Goal: Task Accomplishment & Management: Complete application form

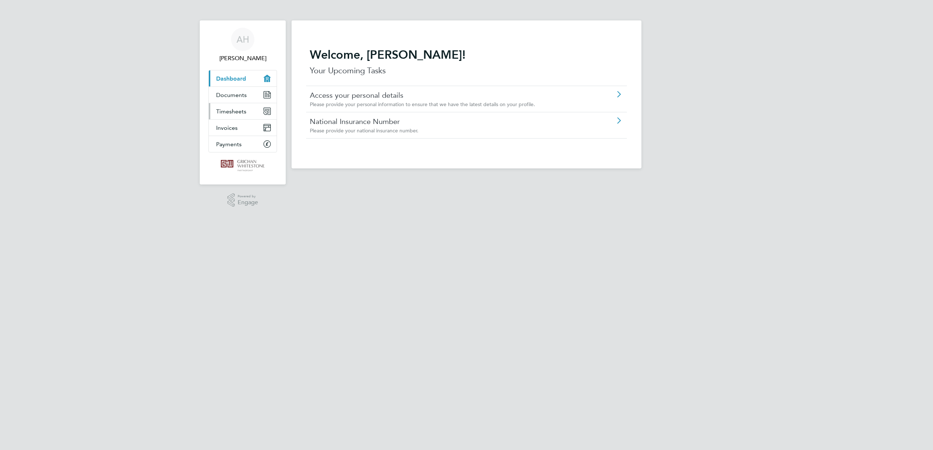
click at [216, 115] on span "Timesheets" at bounding box center [231, 111] width 30 height 7
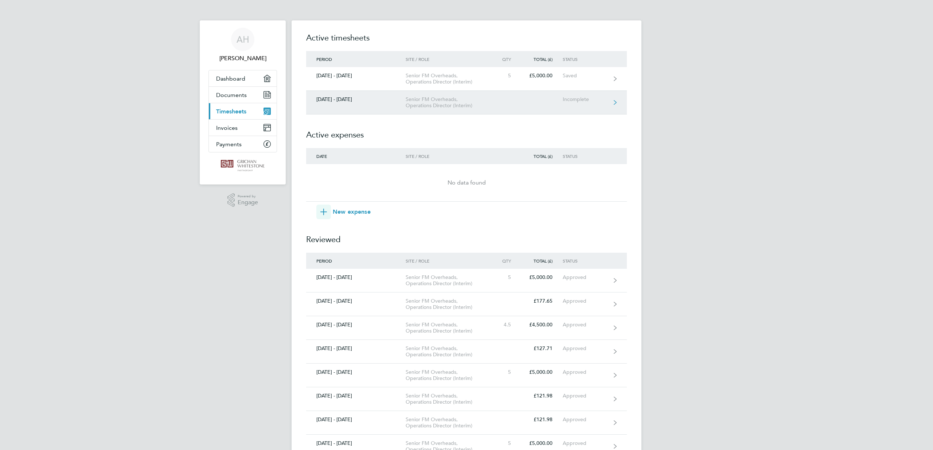
click at [588, 114] on link "[DATE] - [DATE] Senior FM Overheads, Operations Director (Interim) Incomplete" at bounding box center [466, 103] width 321 height 24
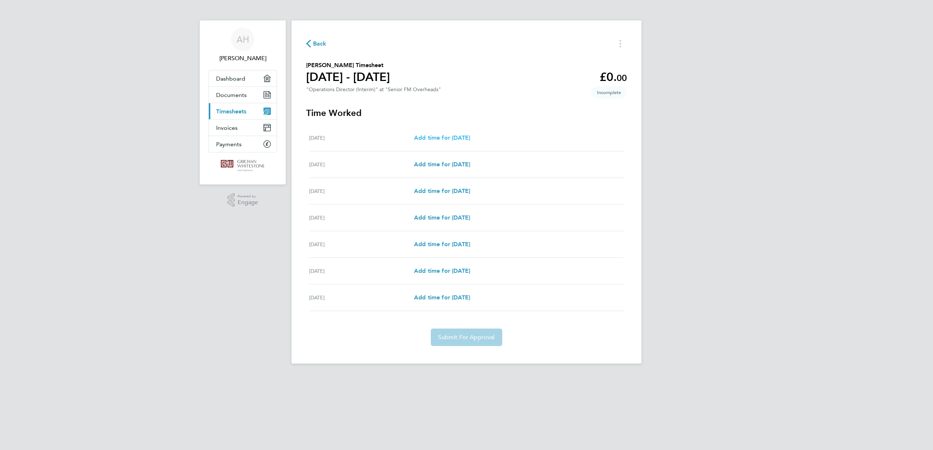
click at [430, 141] on span "Add time for [DATE]" at bounding box center [442, 137] width 56 height 7
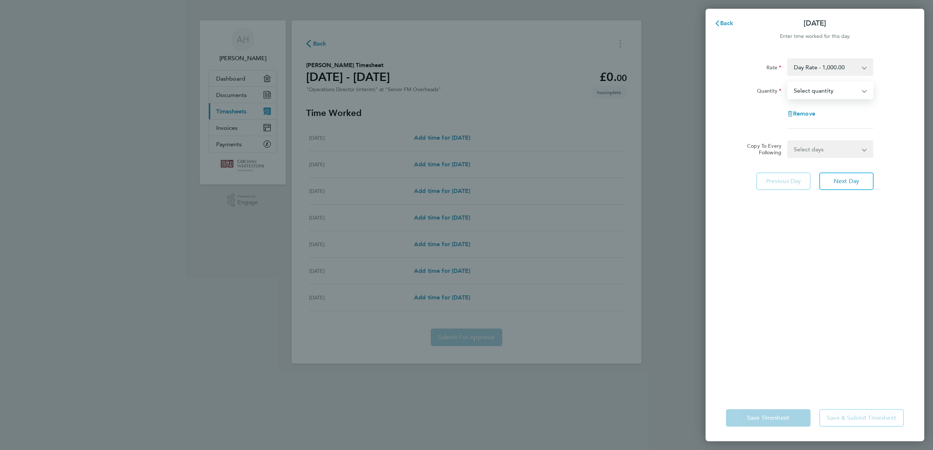
select select "1"
click at [864, 157] on app-icon-cross-button at bounding box center [868, 149] width 9 height 16
select select "WEEKDAY"
select select "[DATE]"
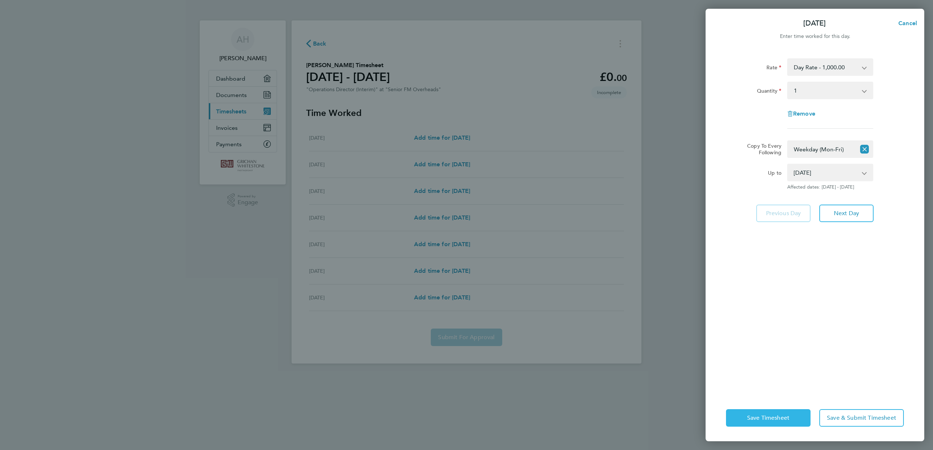
click at [759, 414] on span "Save Timesheet" at bounding box center [768, 417] width 42 height 7
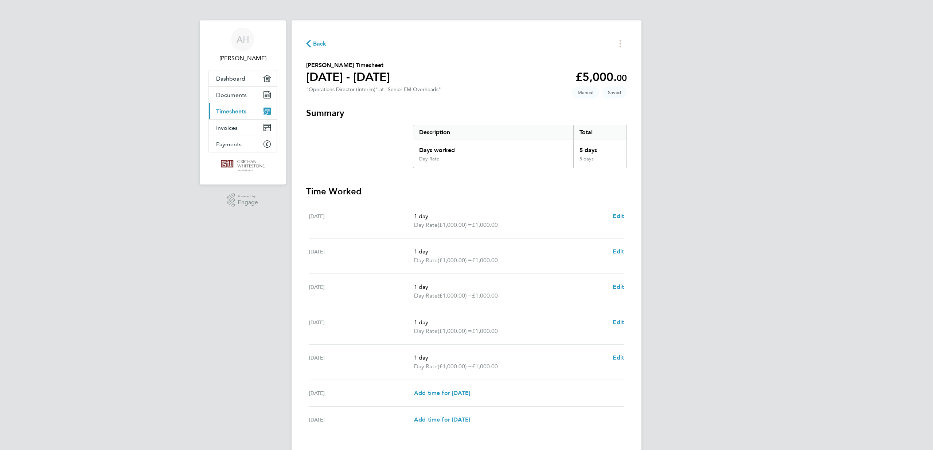
click at [322, 48] on span "Back" at bounding box center [319, 43] width 13 height 9
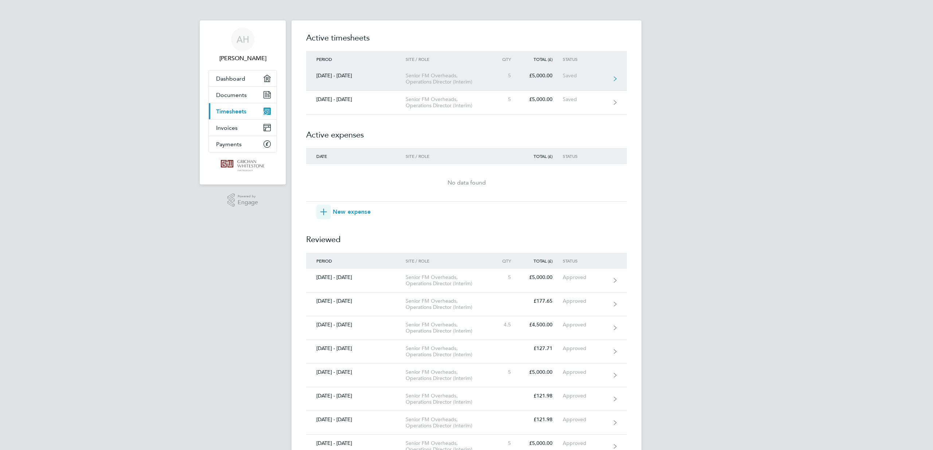
click at [587, 79] on div "Saved" at bounding box center [585, 75] width 45 height 6
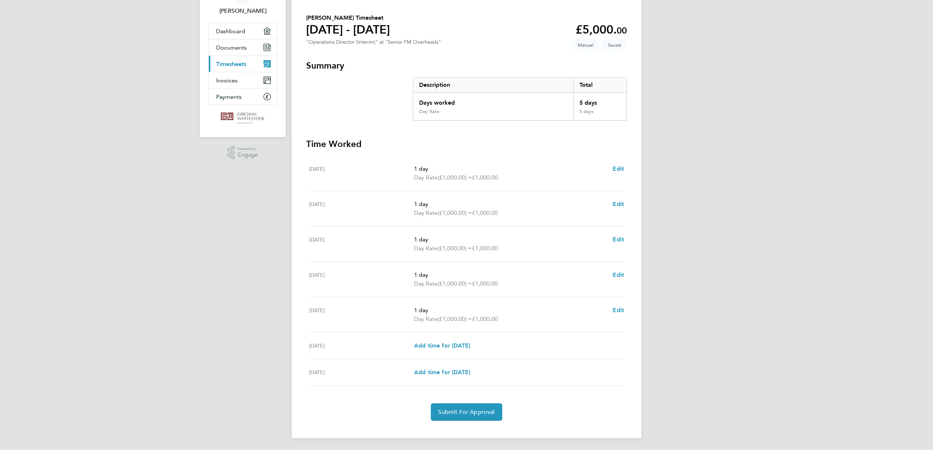
scroll to position [106, 0]
click at [471, 408] on span "Submit For Approval" at bounding box center [466, 411] width 56 height 7
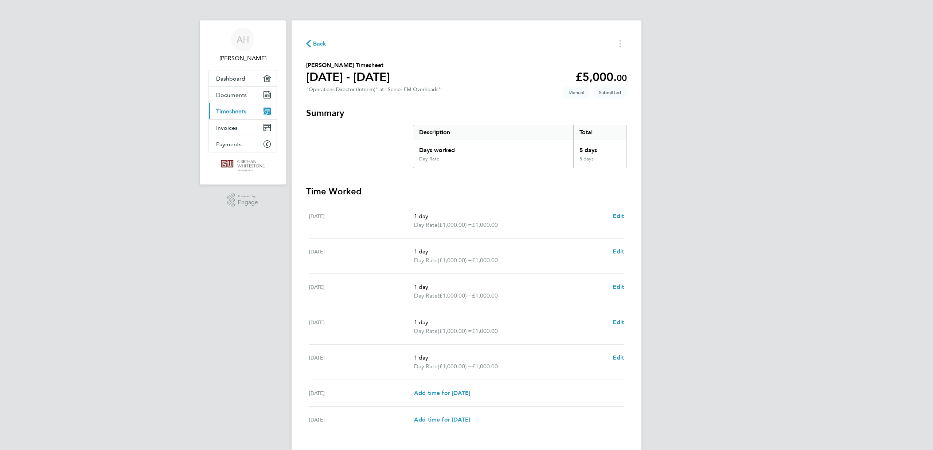
scroll to position [0, 0]
click at [324, 48] on span "Back" at bounding box center [319, 43] width 13 height 9
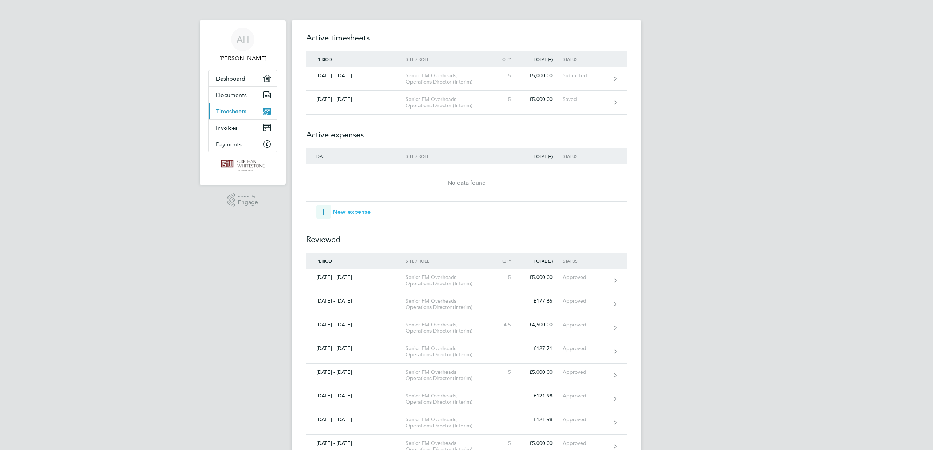
click at [358, 216] on span "New expense" at bounding box center [352, 211] width 38 height 9
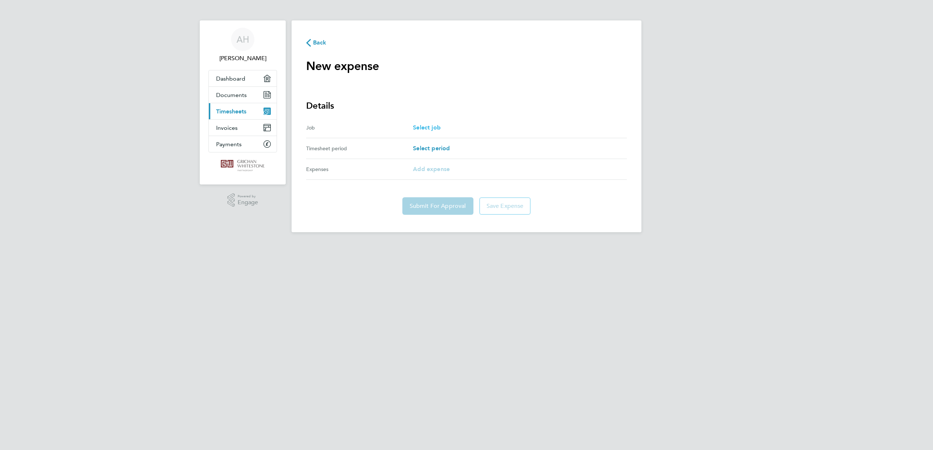
click at [435, 131] on span "Select job" at bounding box center [427, 127] width 28 height 7
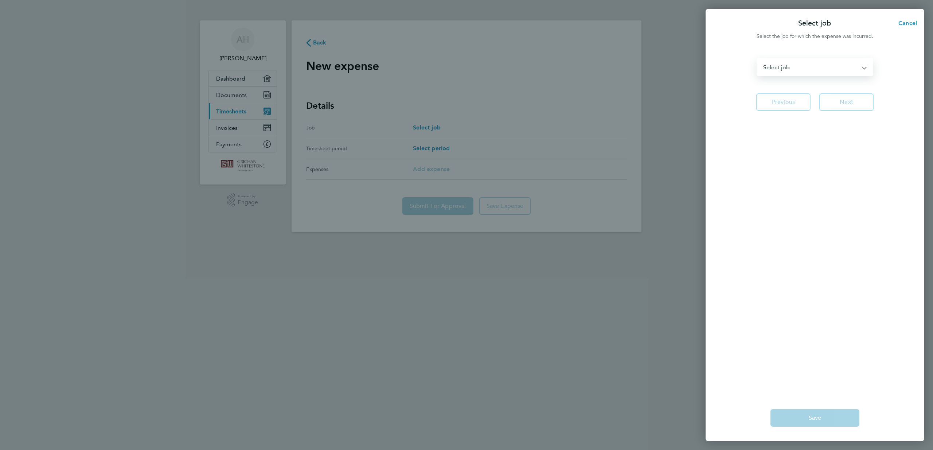
select select "180652"
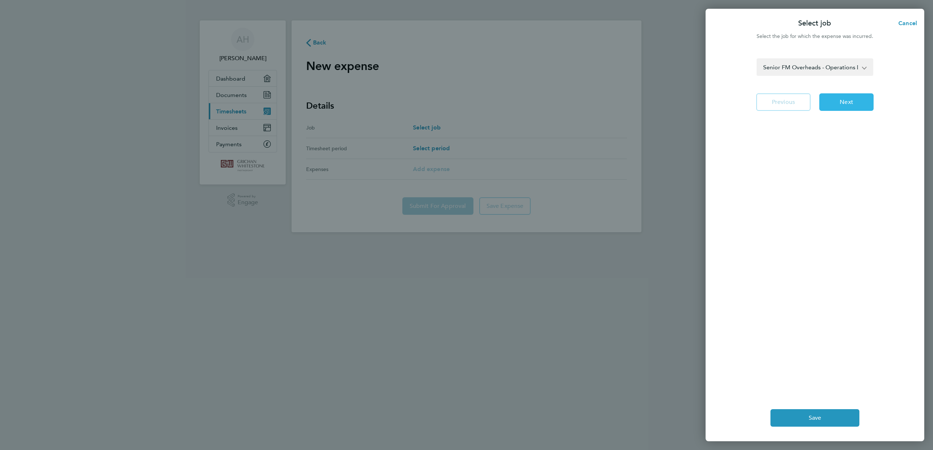
click at [846, 106] on span "Next" at bounding box center [845, 101] width 13 height 7
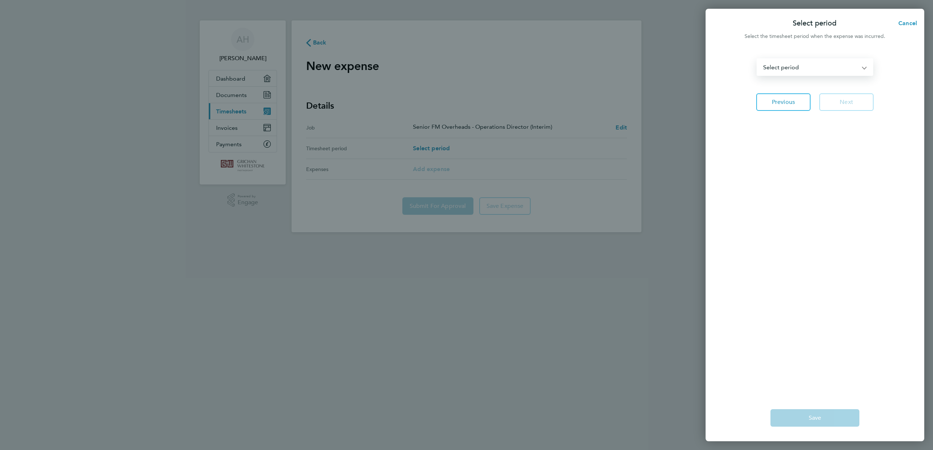
select select "89: Object"
click at [849, 106] on span "Next" at bounding box center [845, 101] width 13 height 7
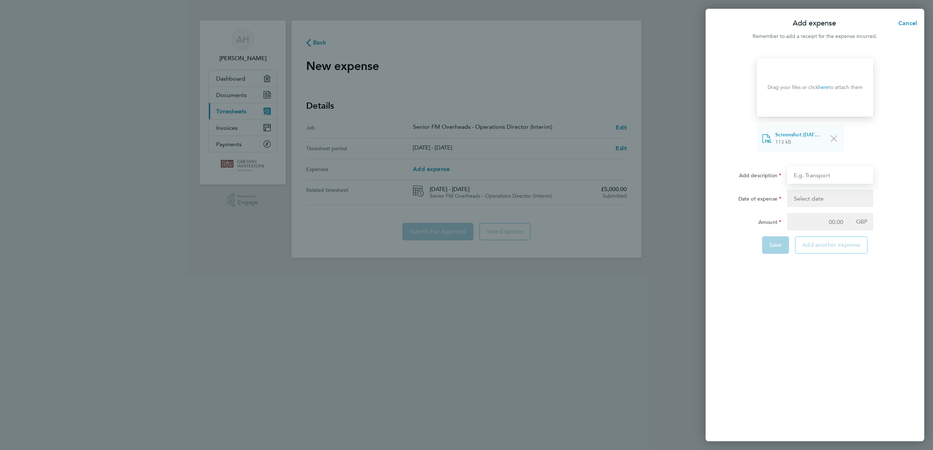
click at [813, 184] on input "Add description" at bounding box center [830, 174] width 86 height 17
type input "Tube to/from Liftco"
click at [830, 207] on button "button" at bounding box center [830, 197] width 86 height 17
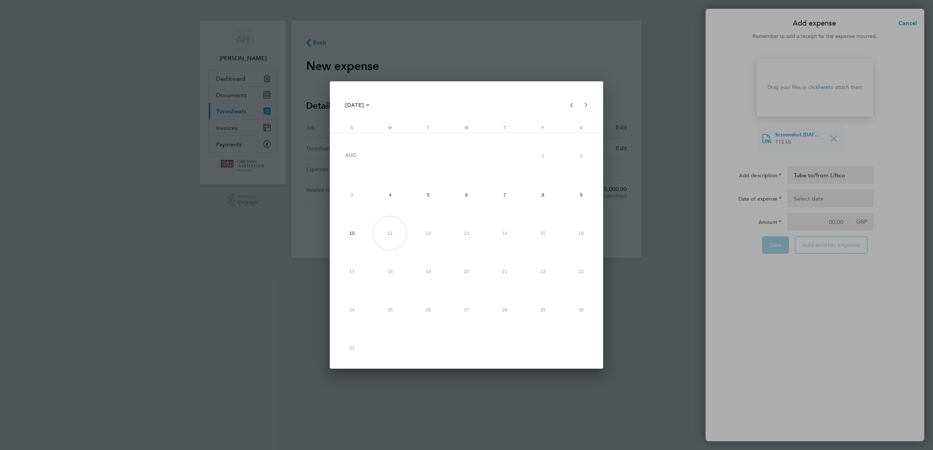
click at [557, 187] on span "8" at bounding box center [542, 194] width 34 height 34
type input "[DATE]"
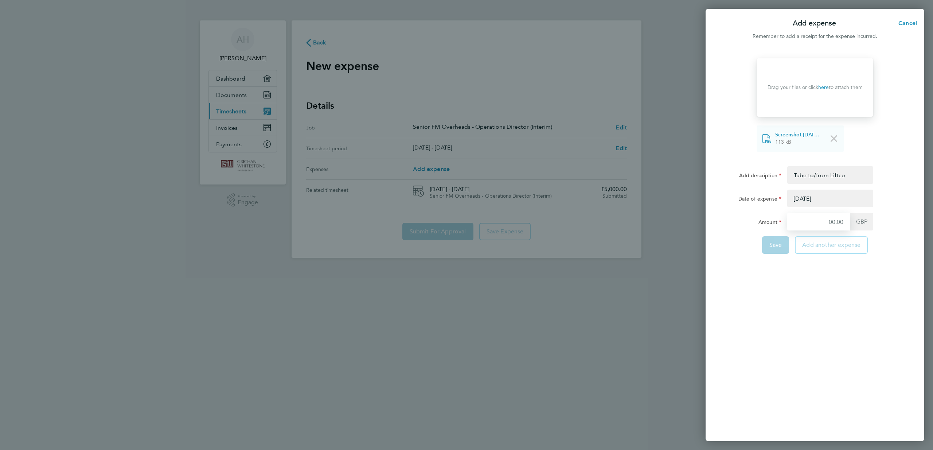
click at [830, 230] on input "Amount" at bounding box center [818, 221] width 63 height 17
type input "6"
click at [764, 254] on button "Save" at bounding box center [775, 244] width 27 height 17
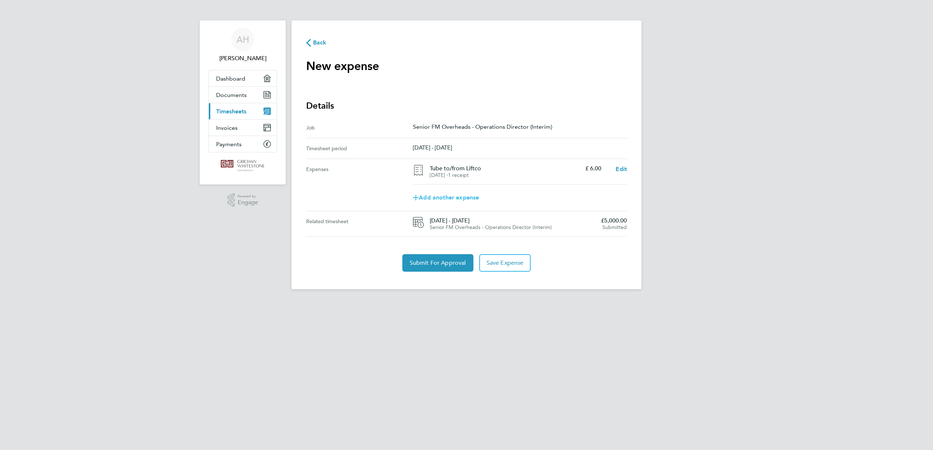
click at [460, 200] on span "Add another expense" at bounding box center [446, 198] width 66 height 6
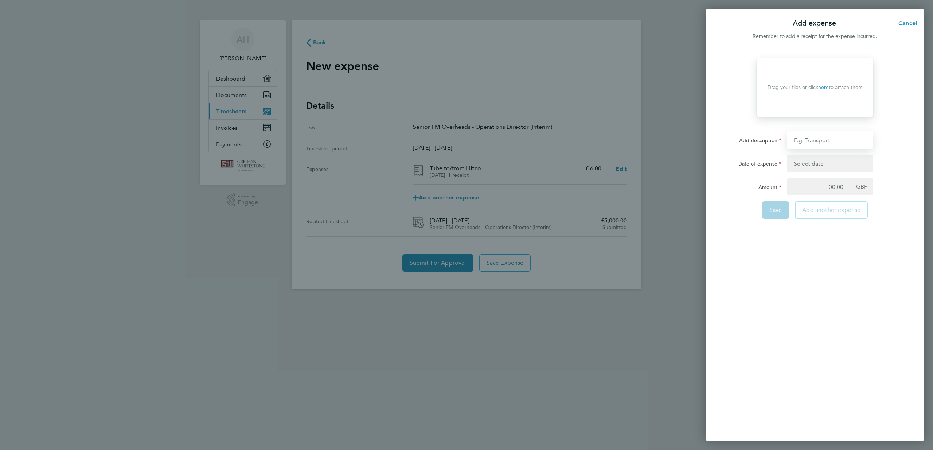
click at [817, 149] on input "Add description" at bounding box center [830, 139] width 86 height 17
type input "Train to Liftco"
click at [839, 172] on button "button" at bounding box center [830, 162] width 86 height 17
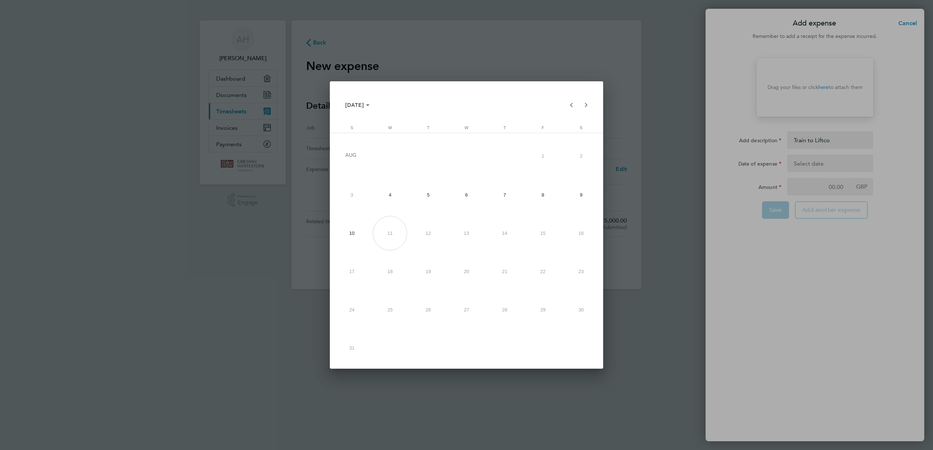
click at [393, 197] on span "4" at bounding box center [390, 194] width 34 height 34
type input "[DATE]"
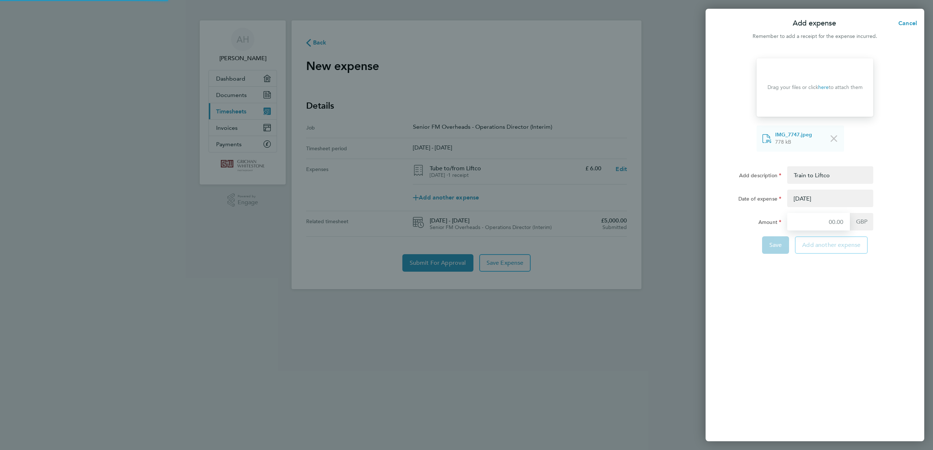
click at [822, 230] on input "Amount" at bounding box center [818, 221] width 63 height 17
type input "105.15"
click at [843, 179] on input "Train to Liftco" at bounding box center [830, 174] width 86 height 17
click at [853, 183] on input "Train to Liftco" at bounding box center [830, 174] width 86 height 17
type input "Train to Liftco W/c [DATE]"
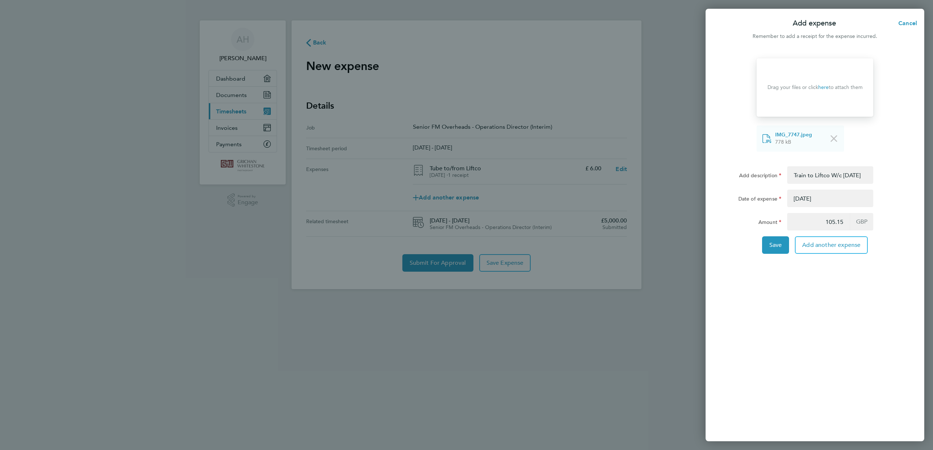
click at [826, 341] on div "Drop your files here Supported files: JPG, JPEG, PNG or PDF Drag your files or …" at bounding box center [814, 245] width 219 height 391
click at [769, 248] on span "Save" at bounding box center [775, 244] width 13 height 7
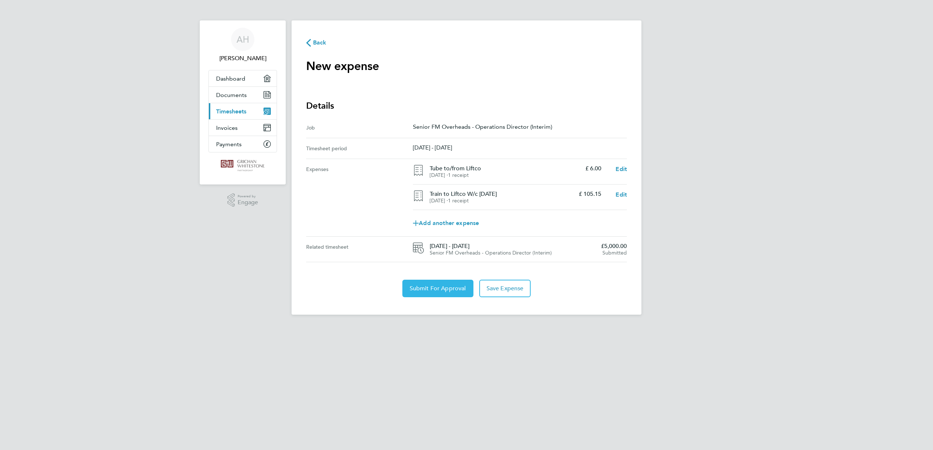
click at [446, 292] on span "Submit For Approval" at bounding box center [437, 288] width 56 height 7
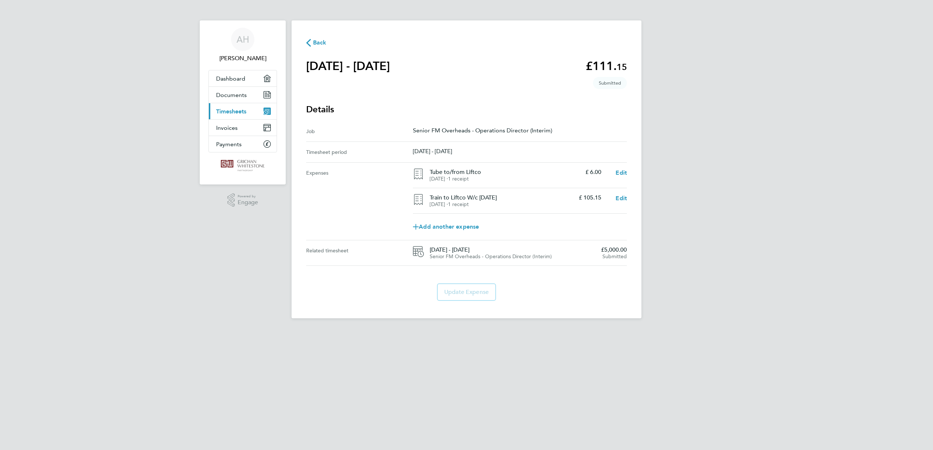
click at [320, 47] on span "Back" at bounding box center [319, 42] width 13 height 9
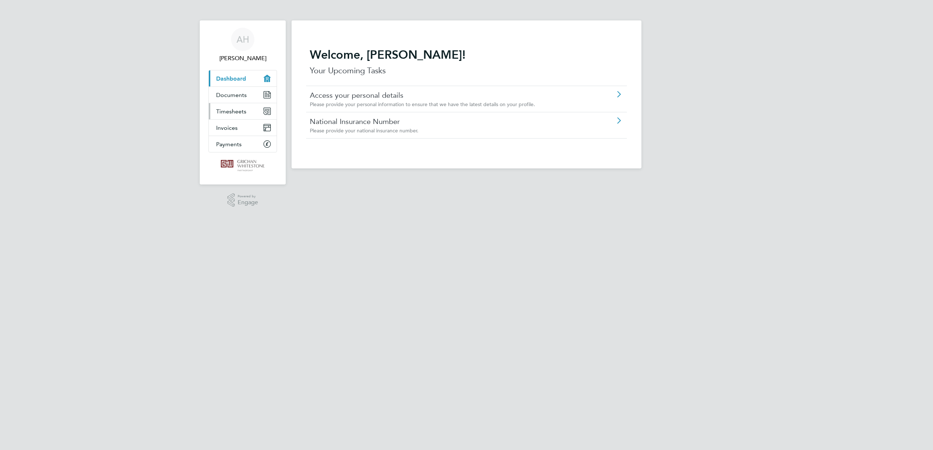
click at [216, 115] on span "Timesheets" at bounding box center [231, 111] width 30 height 7
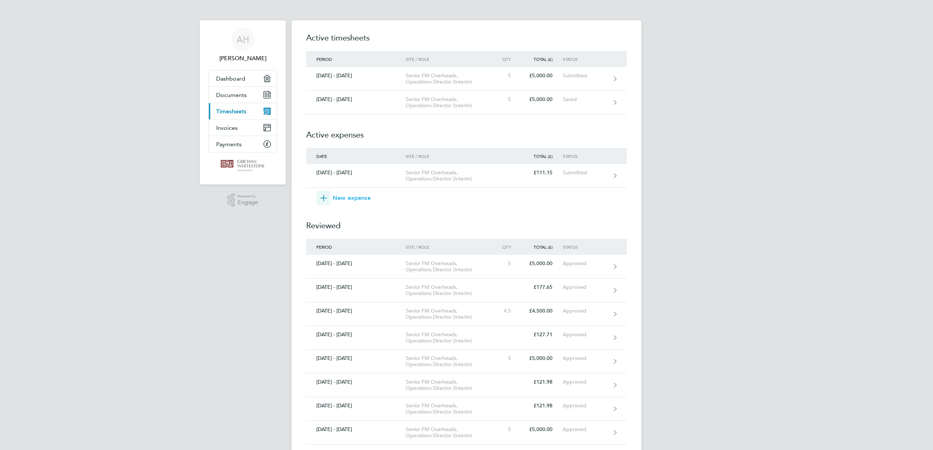
click at [355, 202] on span "New expense" at bounding box center [352, 197] width 38 height 9
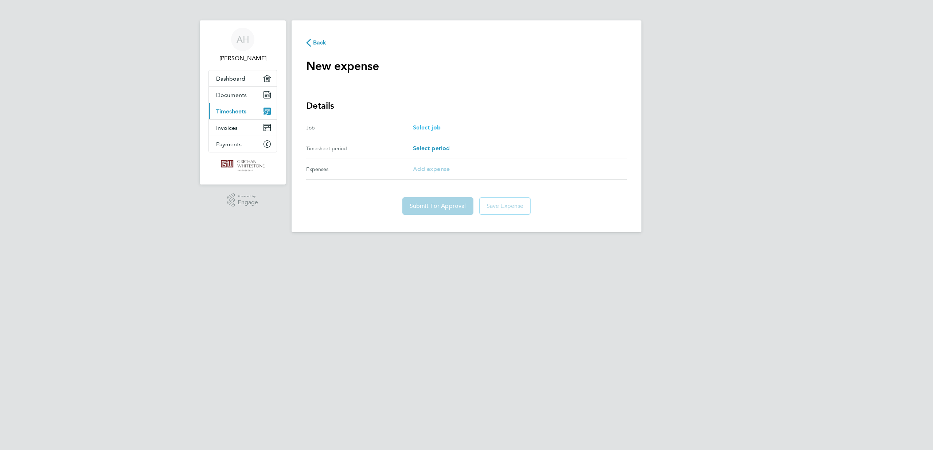
click at [428, 131] on span "Select job" at bounding box center [427, 127] width 28 height 7
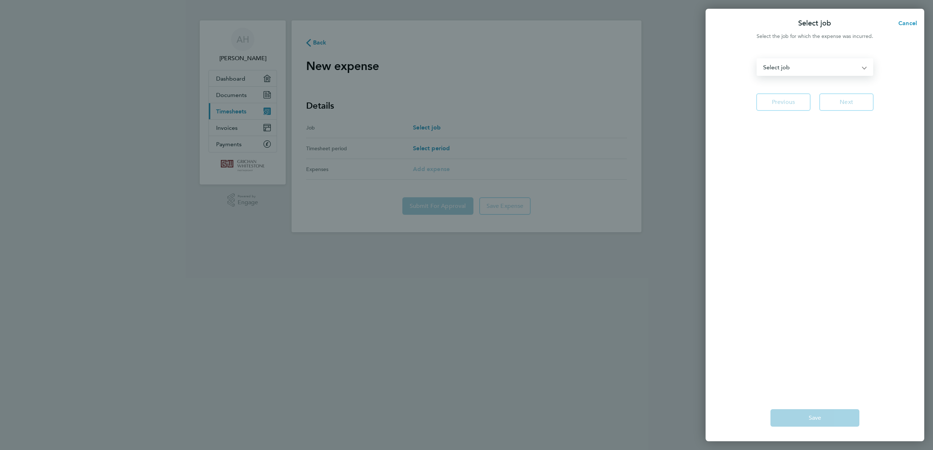
select select "180652"
click at [845, 106] on span "Next" at bounding box center [845, 101] width 13 height 7
select select "90: Object"
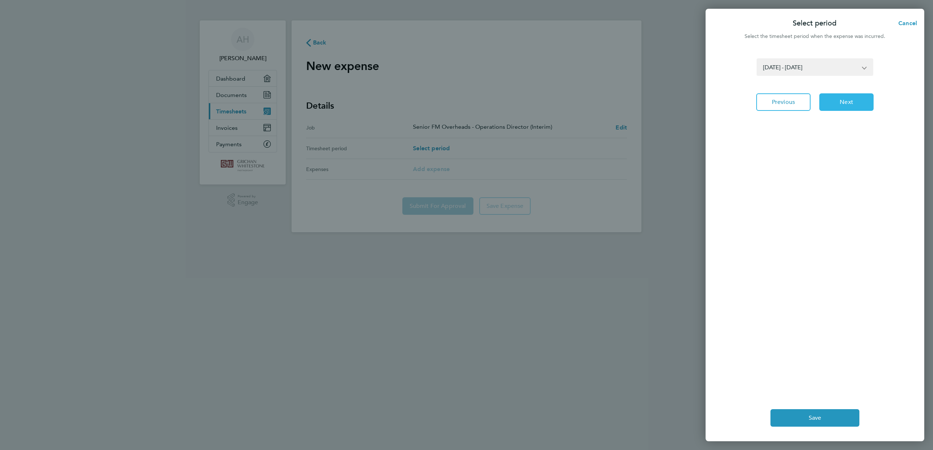
click at [841, 111] on button "Next" at bounding box center [846, 101] width 54 height 17
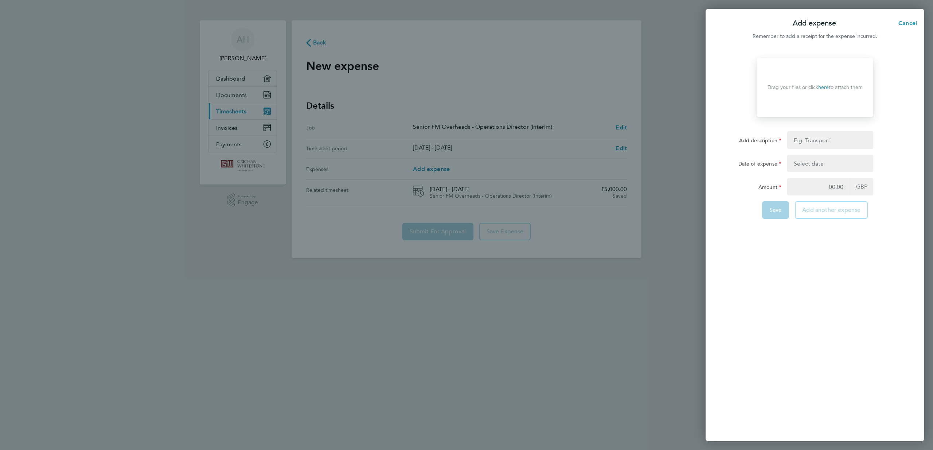
click at [815, 172] on button "button" at bounding box center [830, 162] width 86 height 17
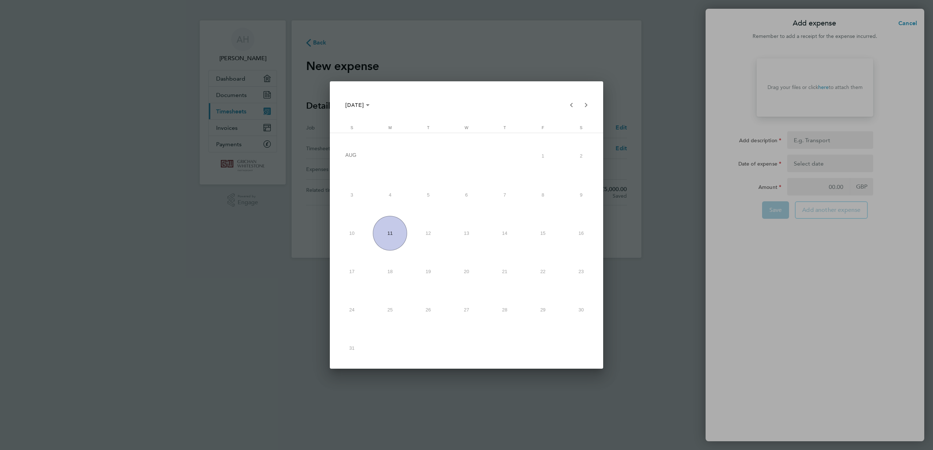
click at [392, 235] on span "11" at bounding box center [390, 233] width 34 height 34
type input "11 Aug 25"
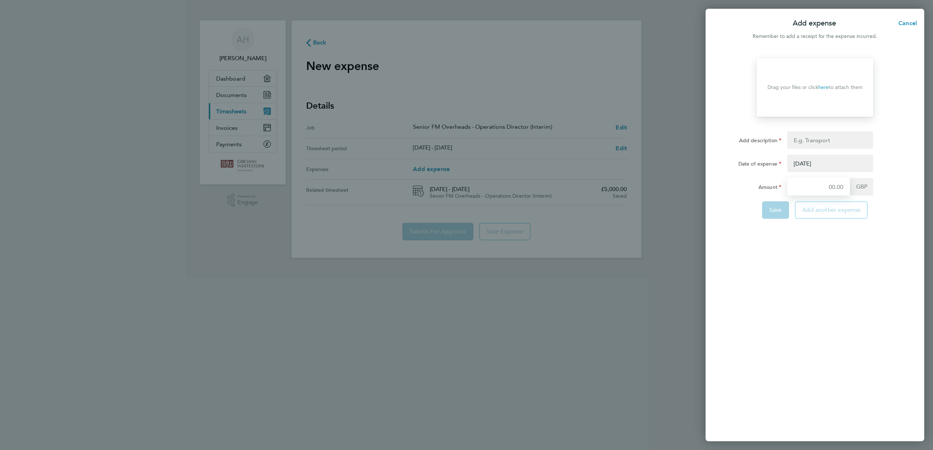
click at [827, 195] on input "Amount" at bounding box center [818, 186] width 63 height 17
type input "101.95"
click at [820, 79] on div "Drag your files or click here to attach them" at bounding box center [814, 87] width 117 height 58
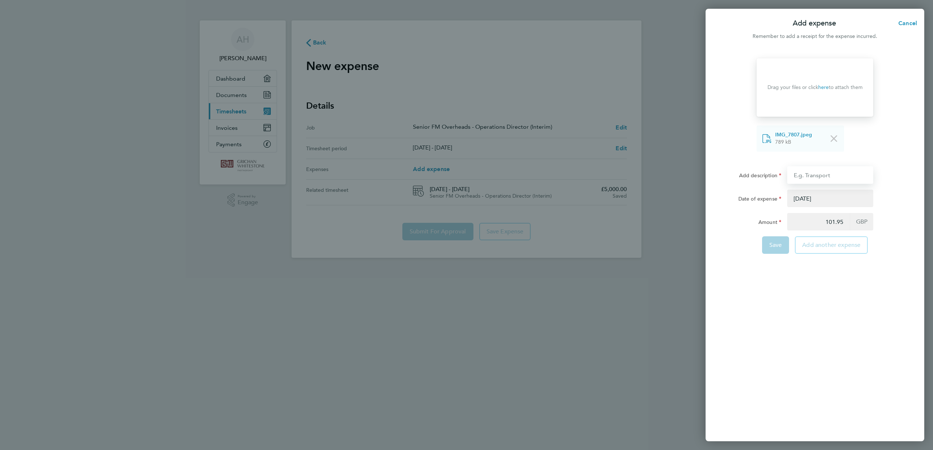
click at [834, 184] on input "Add description" at bounding box center [830, 174] width 86 height 17
type input "Train to Liftco W/c 18 Aug"
click at [769, 248] on span "Save" at bounding box center [775, 244] width 13 height 7
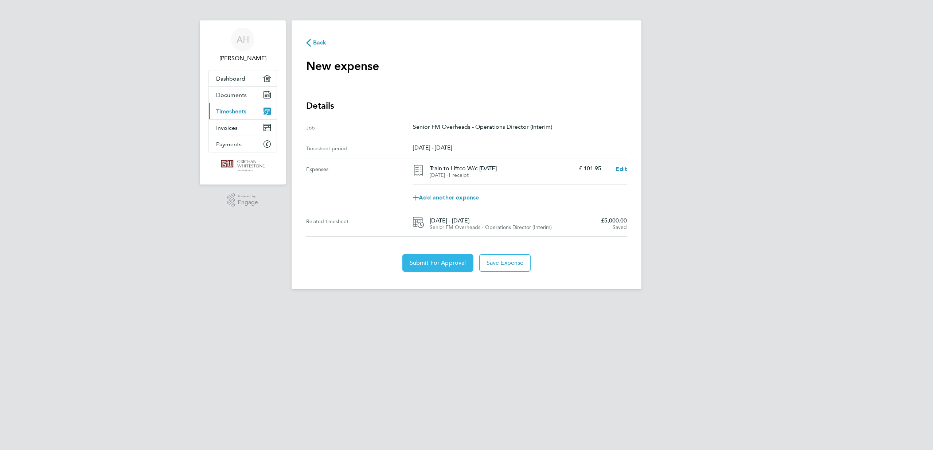
click at [423, 266] on span "Submit For Approval" at bounding box center [437, 262] width 56 height 7
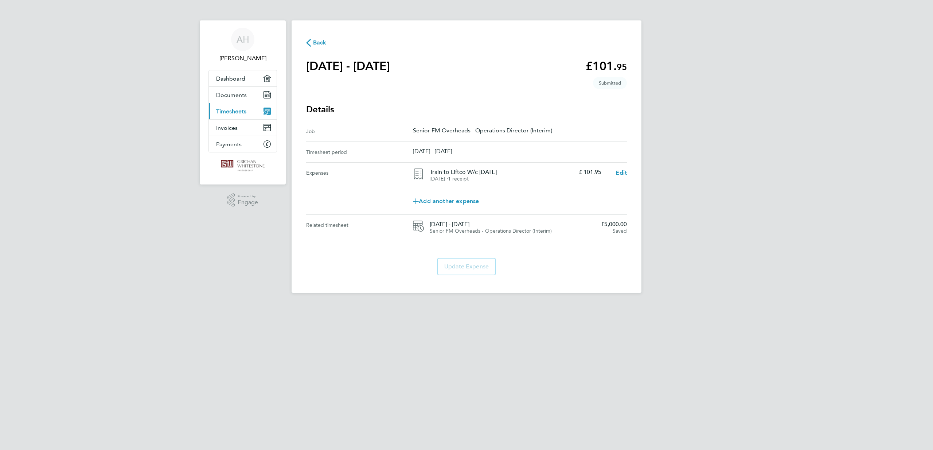
click at [314, 46] on span "Back" at bounding box center [316, 42] width 20 height 7
